Goal: Find specific page/section: Find specific page/section

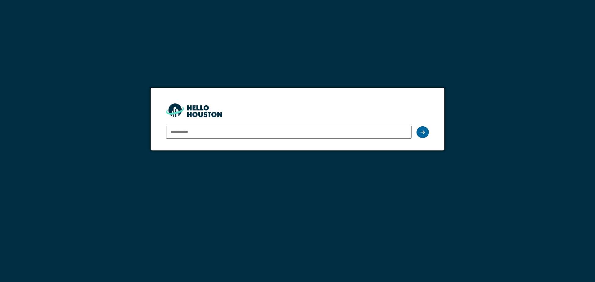
type input "**********"
click at [424, 132] on icon at bounding box center [422, 132] width 4 height 5
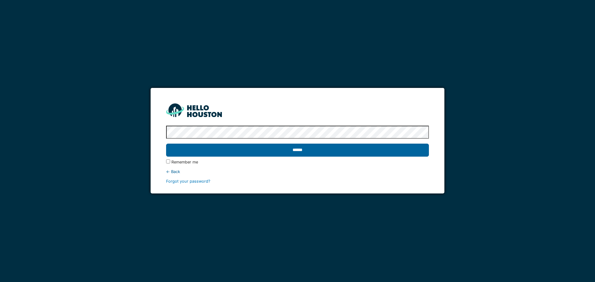
click at [358, 150] on input "******" at bounding box center [297, 150] width 262 height 13
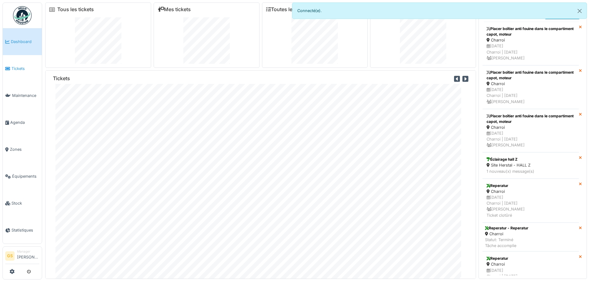
click at [18, 66] on span "Tickets" at bounding box center [25, 69] width 28 height 6
